Goal: Task Accomplishment & Management: Manage account settings

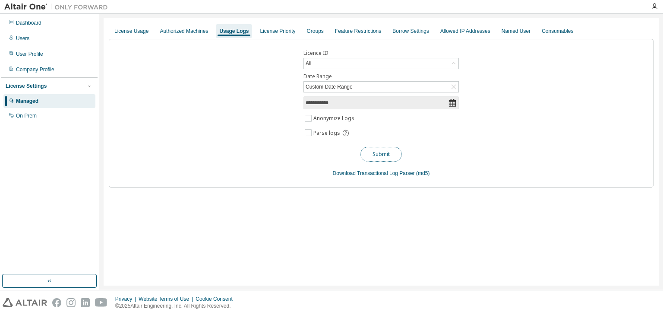
click at [383, 152] on button "Submit" at bounding box center [380, 154] width 41 height 15
click at [29, 23] on div "Dashboard" at bounding box center [28, 22] width 25 height 7
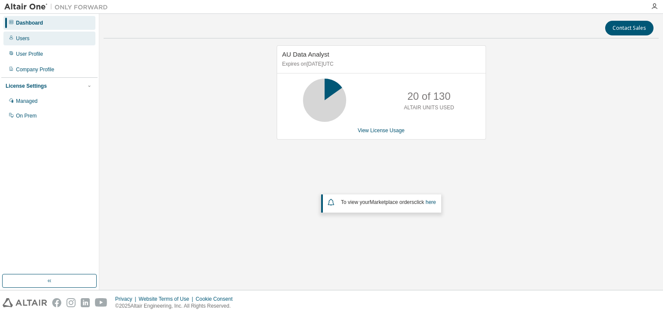
click at [21, 36] on div "Users" at bounding box center [22, 38] width 13 height 7
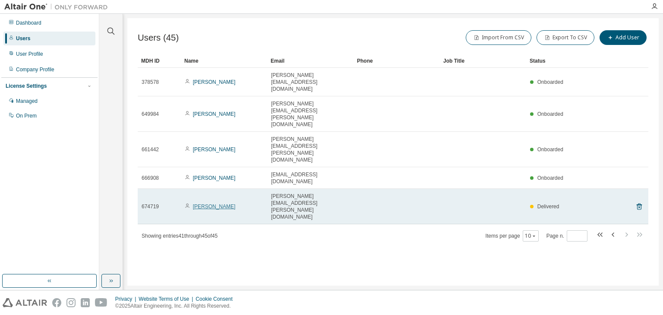
click at [209, 203] on link "[PERSON_NAME]" at bounding box center [214, 206] width 43 height 6
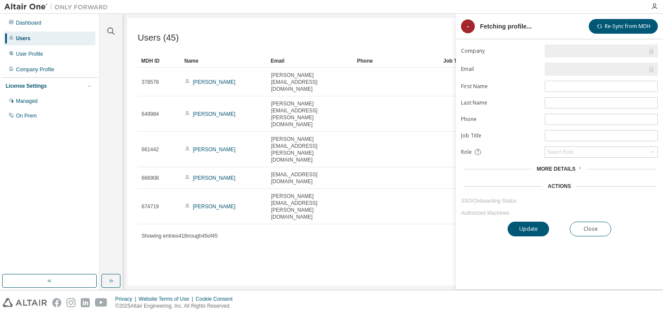
type input "*"
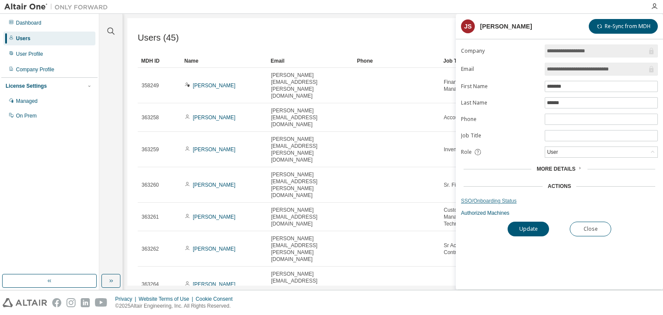
click at [480, 199] on link "SSO/Onboarding Status" at bounding box center [559, 200] width 197 height 7
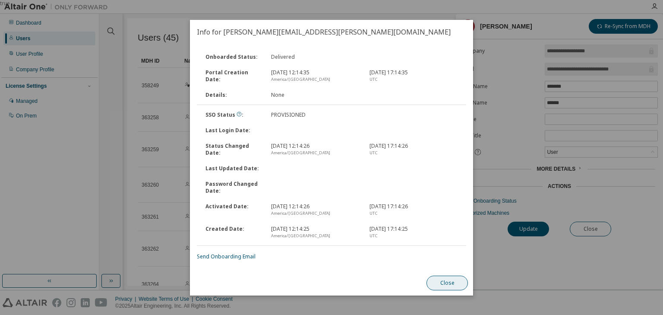
drag, startPoint x: 440, startPoint y: 281, endPoint x: 474, endPoint y: 278, distance: 33.8
click at [441, 281] on button "Close" at bounding box center [446, 282] width 41 height 15
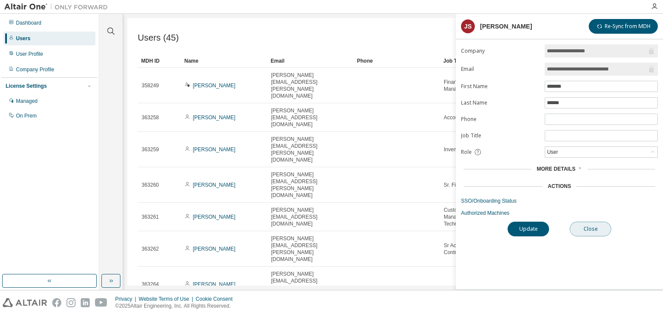
click at [587, 228] on button "Close" at bounding box center [590, 228] width 41 height 15
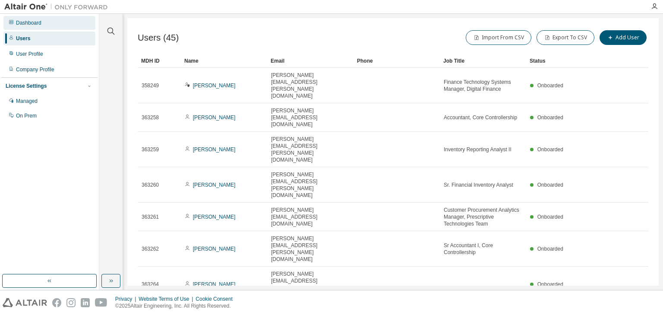
click at [25, 19] on div "Dashboard" at bounding box center [28, 22] width 25 height 7
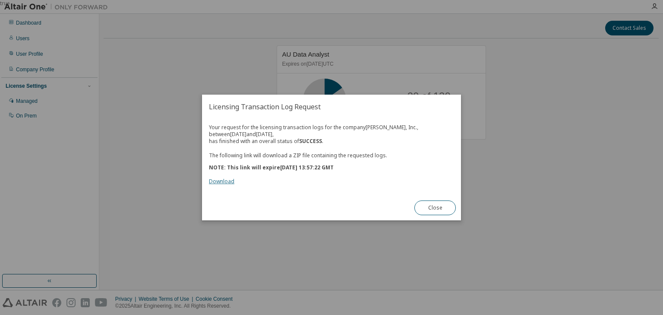
click at [219, 180] on link "Download" at bounding box center [221, 180] width 25 height 7
click at [433, 209] on button "Close" at bounding box center [434, 207] width 41 height 15
